Goal: Find specific page/section: Find specific page/section

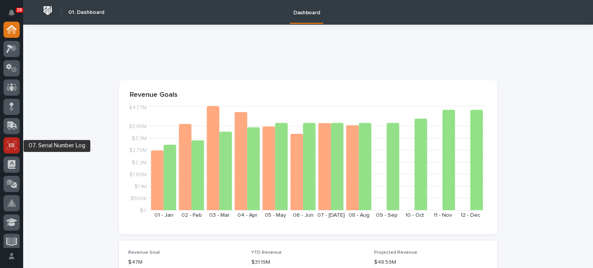
click at [14, 146] on icon at bounding box center [11, 145] width 5 height 5
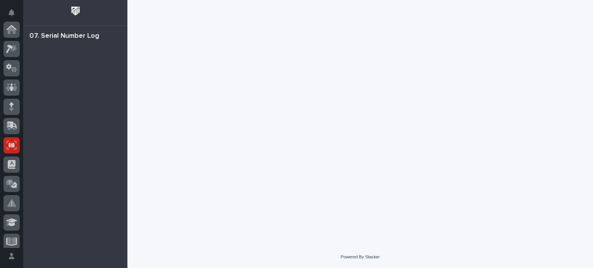
scroll to position [116, 0]
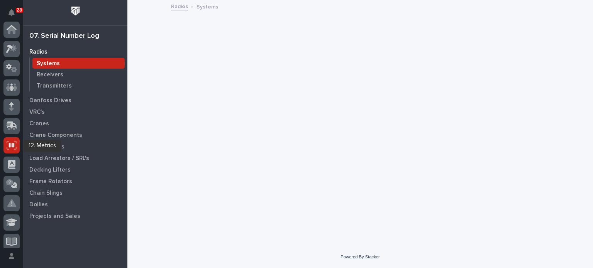
scroll to position [116, 0]
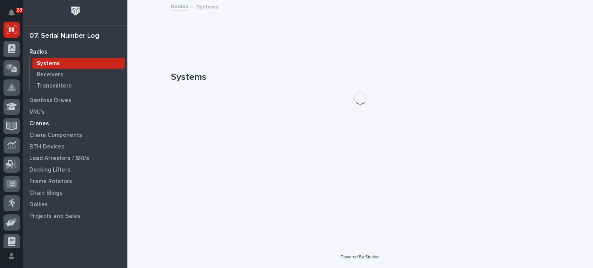
click at [42, 126] on p "Cranes" at bounding box center [39, 123] width 20 height 7
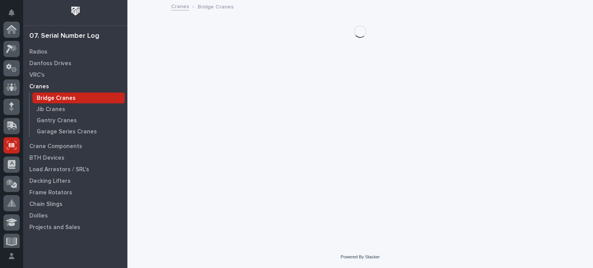
scroll to position [116, 0]
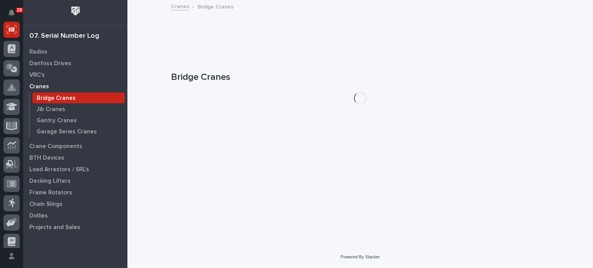
click at [42, 126] on div "Gantry Cranes" at bounding box center [78, 120] width 92 height 11
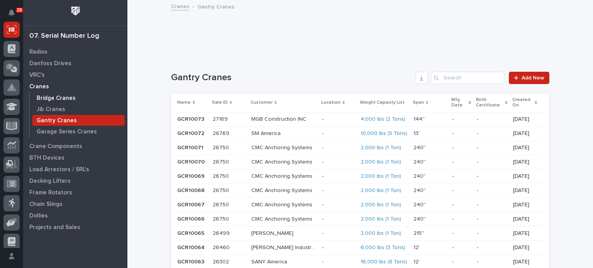
click at [45, 96] on p "Bridge Cranes" at bounding box center [56, 98] width 39 height 7
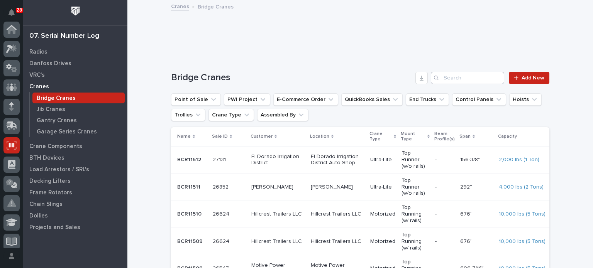
scroll to position [116, 0]
click at [446, 74] on input "Search" at bounding box center [467, 78] width 73 height 12
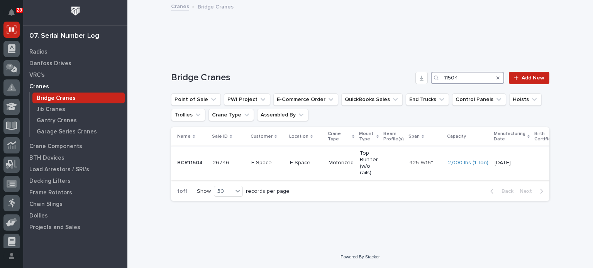
type input "11504"
click at [186, 159] on p "BCR11504" at bounding box center [190, 162] width 27 height 8
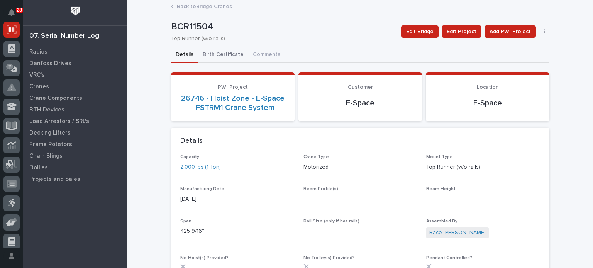
click at [215, 54] on button "Birth Certificate" at bounding box center [223, 55] width 50 height 16
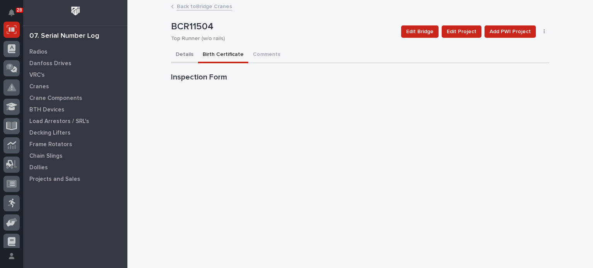
click at [178, 56] on button "Details" at bounding box center [184, 55] width 27 height 16
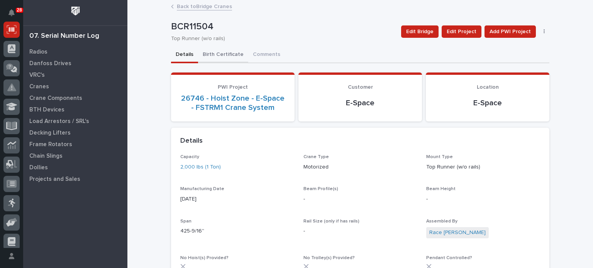
click at [222, 56] on button "Birth Certificate" at bounding box center [223, 55] width 50 height 16
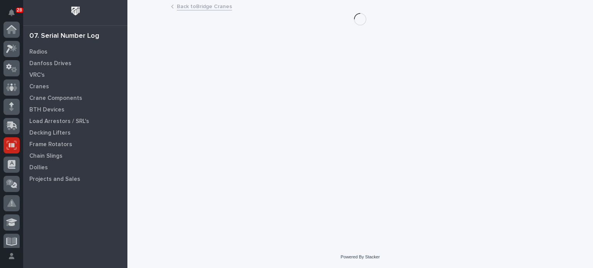
scroll to position [116, 0]
